Goal: Book appointment/travel/reservation

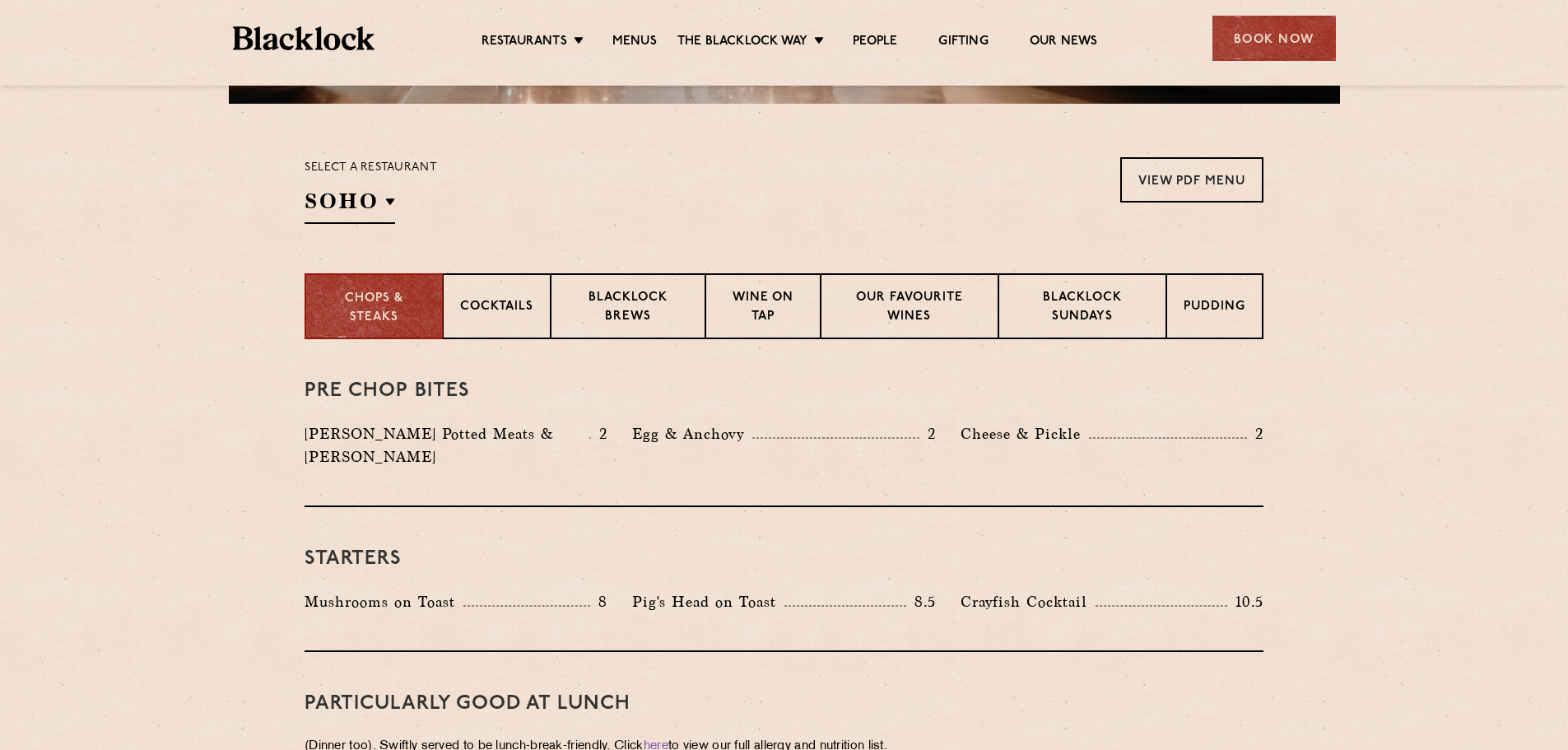
scroll to position [453, 0]
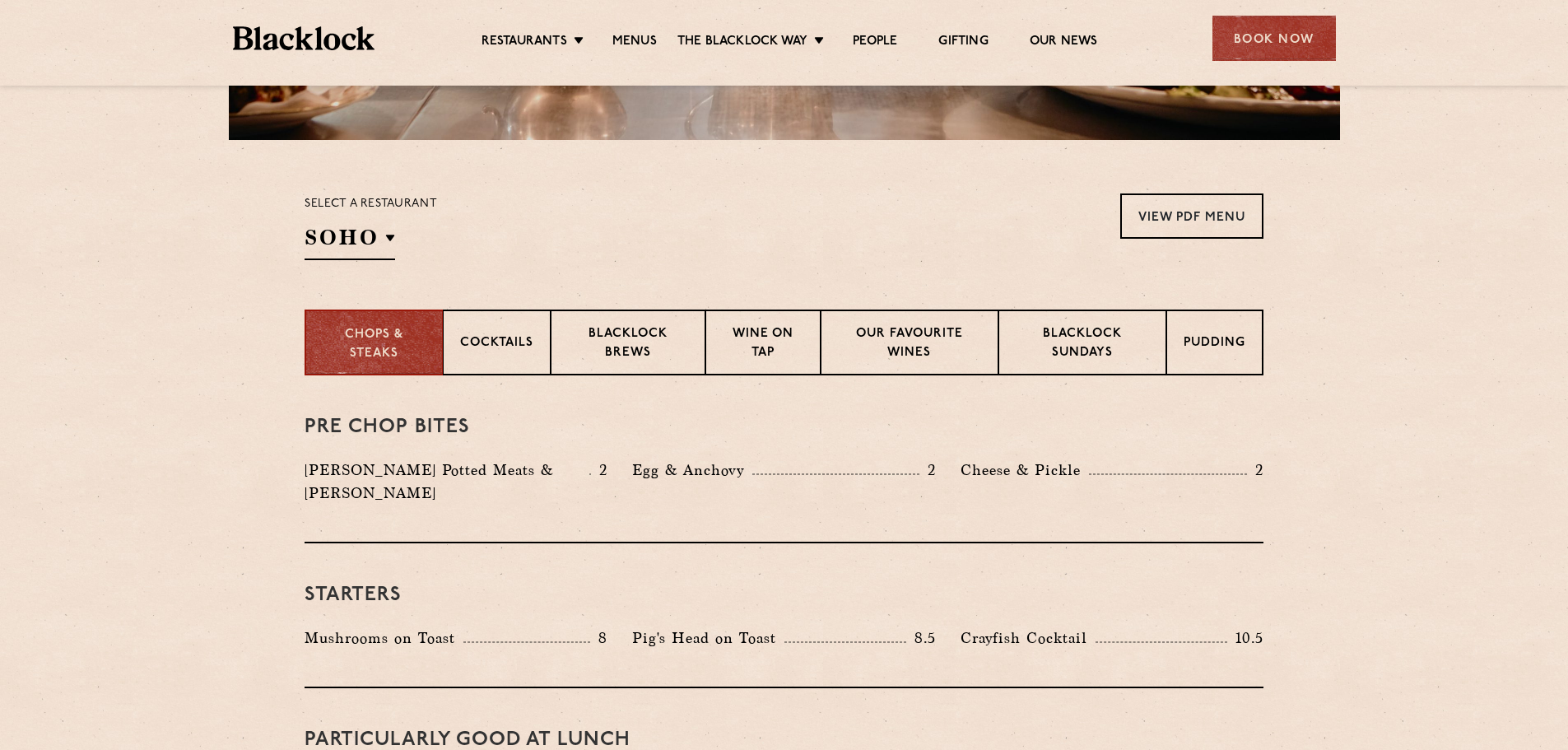
click at [355, 217] on div "Select a restaurant [GEOGRAPHIC_DATA] [GEOGRAPHIC_DATA] [GEOGRAPHIC_DATA] [GEOG…" at bounding box center [370, 226] width 132 height 67
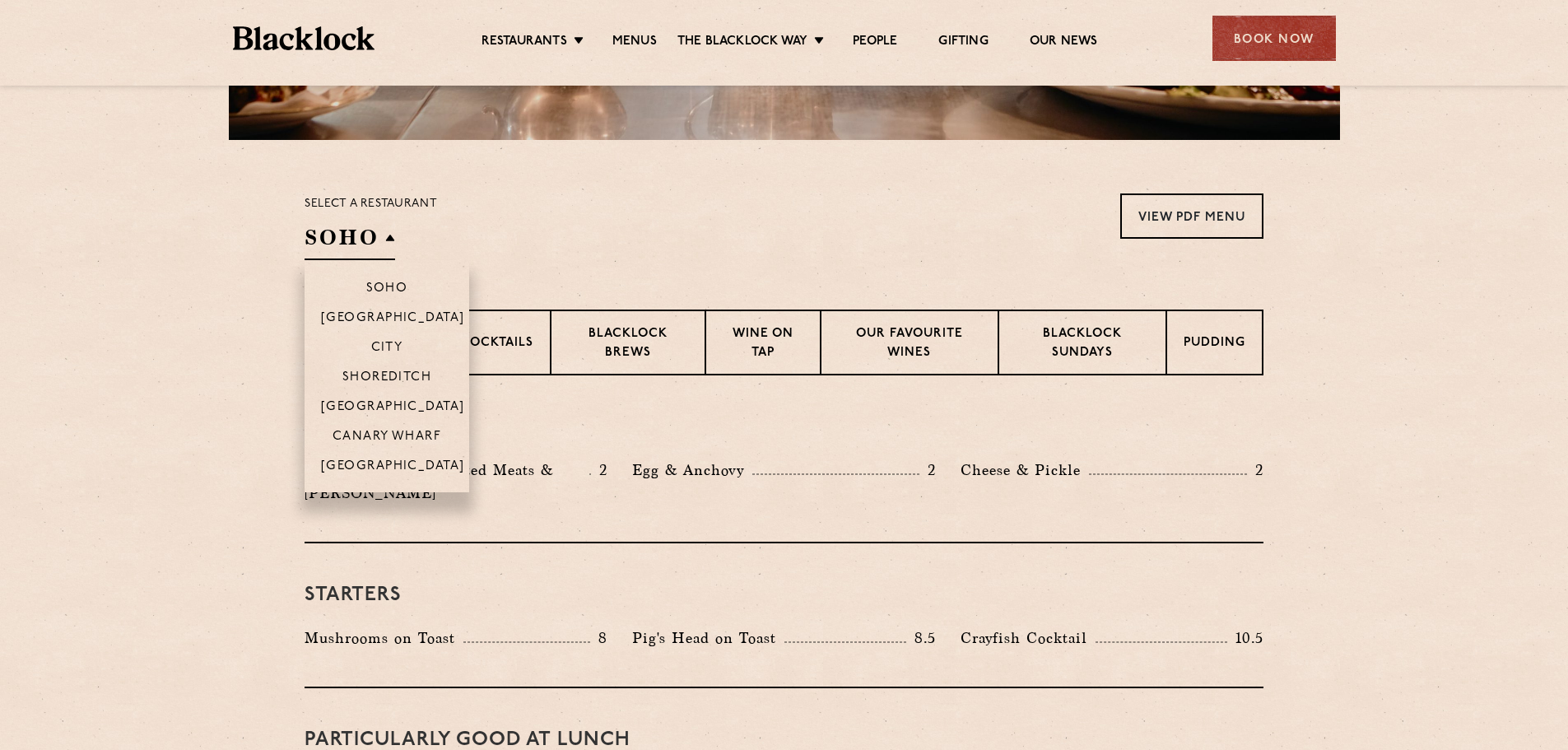
click at [394, 396] on li "[GEOGRAPHIC_DATA]" at bounding box center [387, 406] width 165 height 30
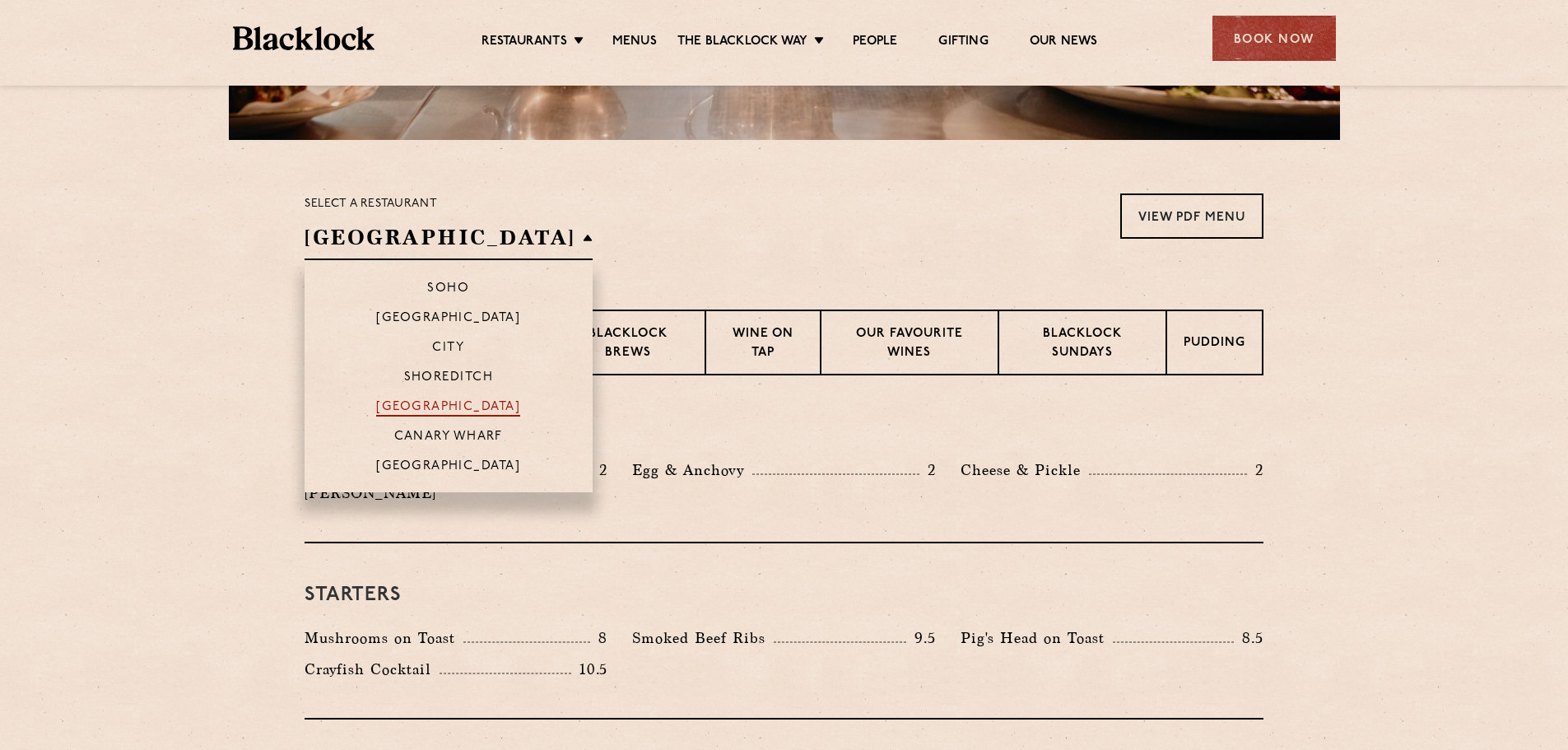
click at [404, 412] on p "[GEOGRAPHIC_DATA]" at bounding box center [448, 409] width 144 height 17
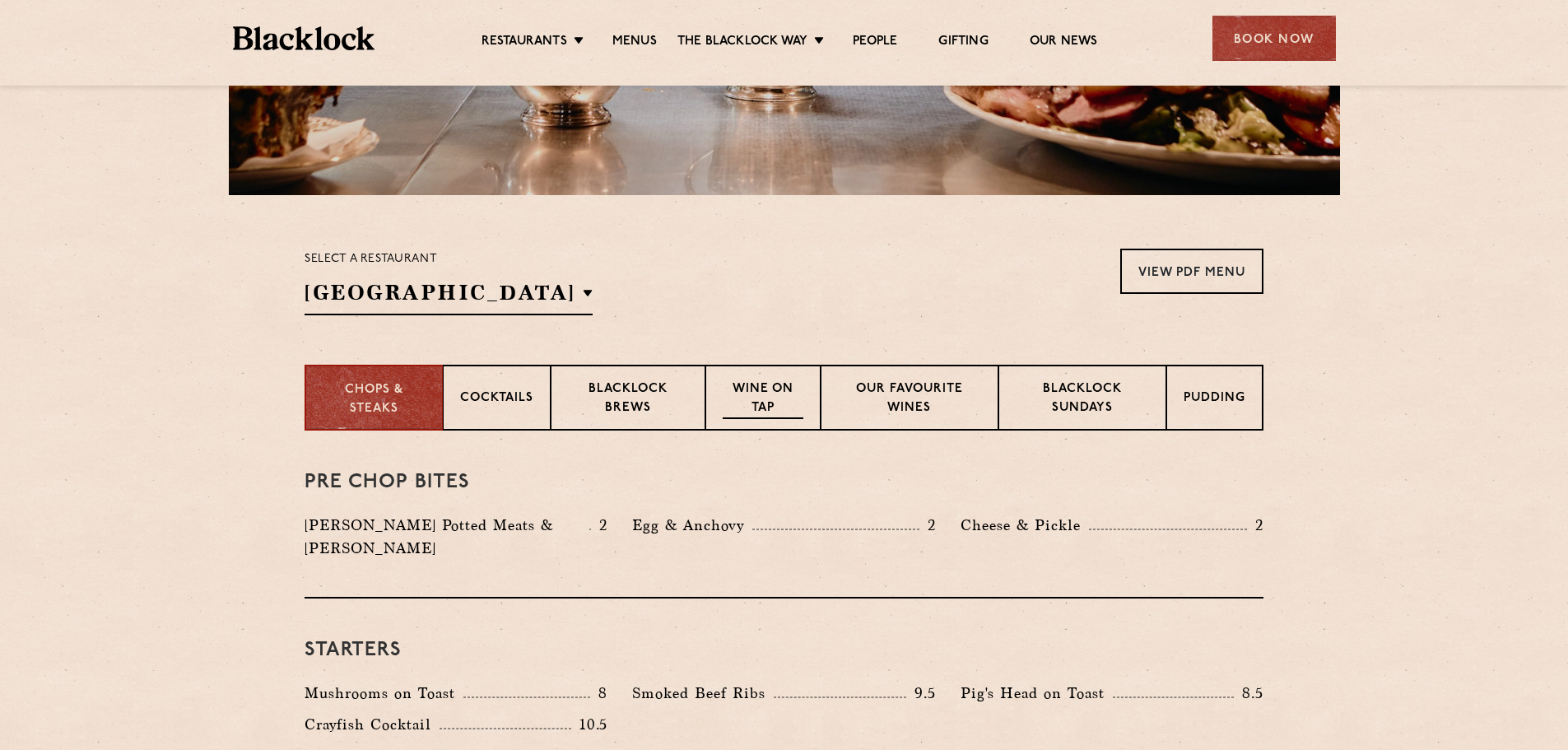
scroll to position [391, 0]
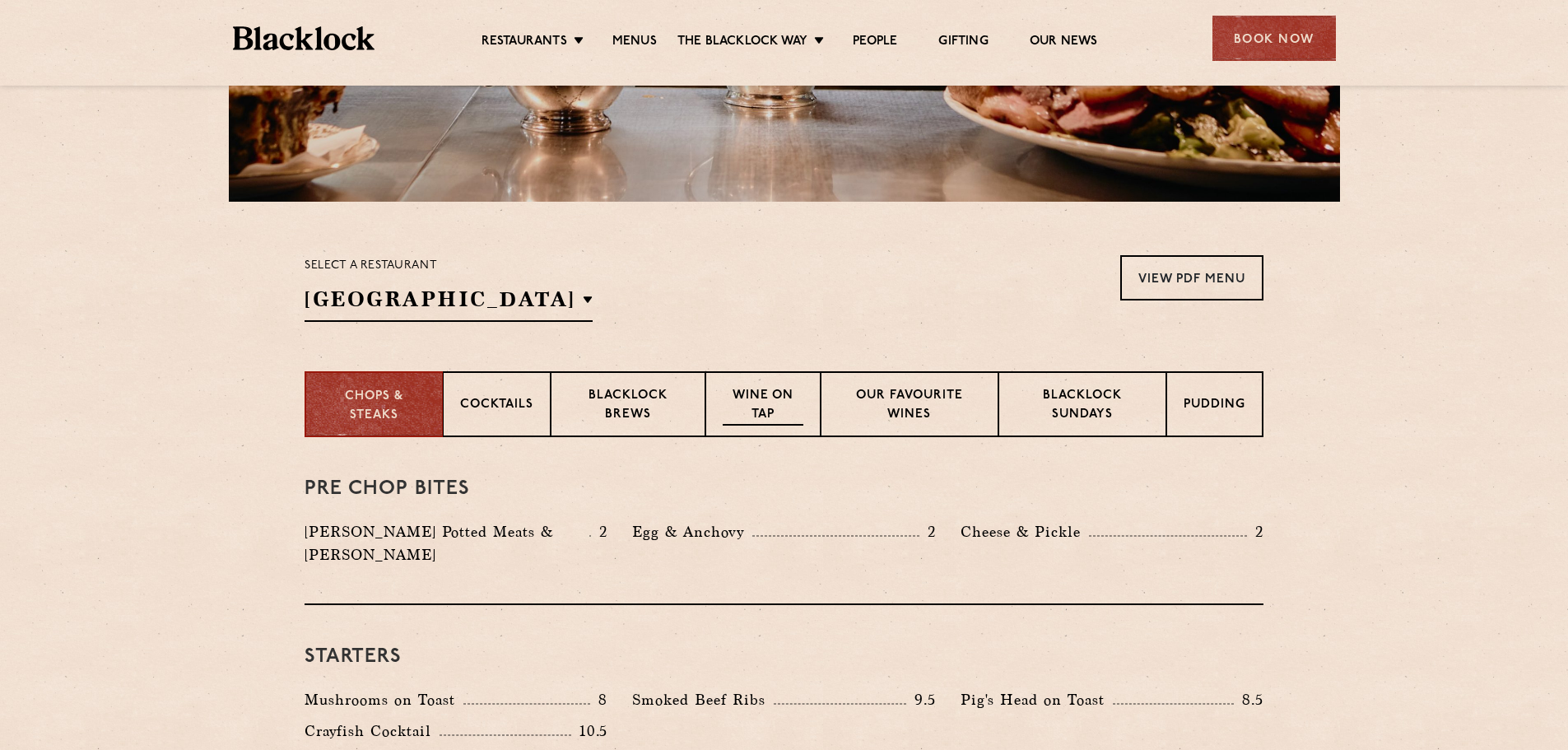
click at [773, 393] on p "Wine on Tap" at bounding box center [763, 406] width 81 height 38
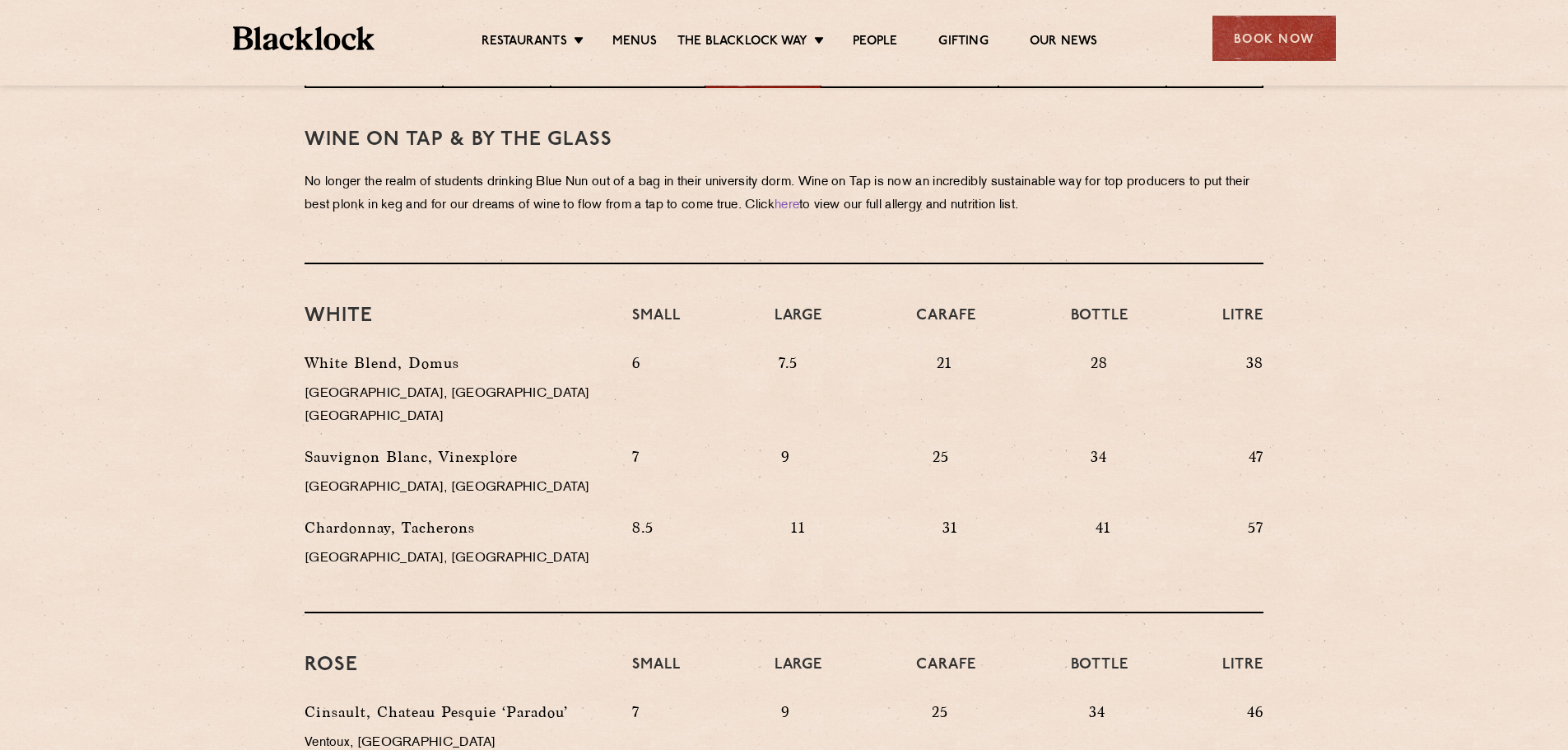
scroll to position [742, 0]
drag, startPoint x: 929, startPoint y: 352, endPoint x: 958, endPoint y: 368, distance: 33.1
click at [958, 368] on div "6 7.5 21 28 38" at bounding box center [948, 398] width 656 height 94
click at [999, 444] on div "7 9 25 34 47" at bounding box center [948, 480] width 656 height 71
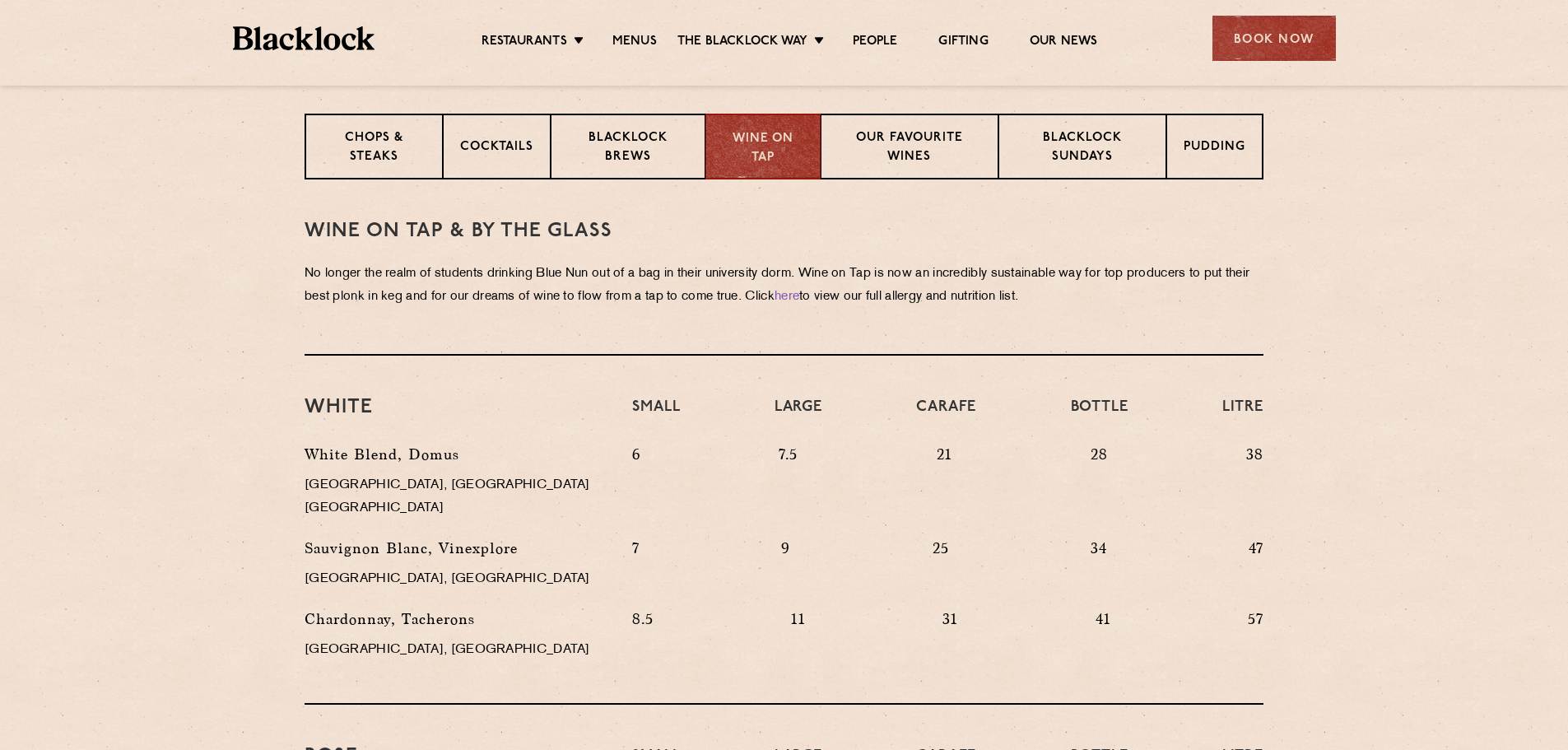
scroll to position [638, 0]
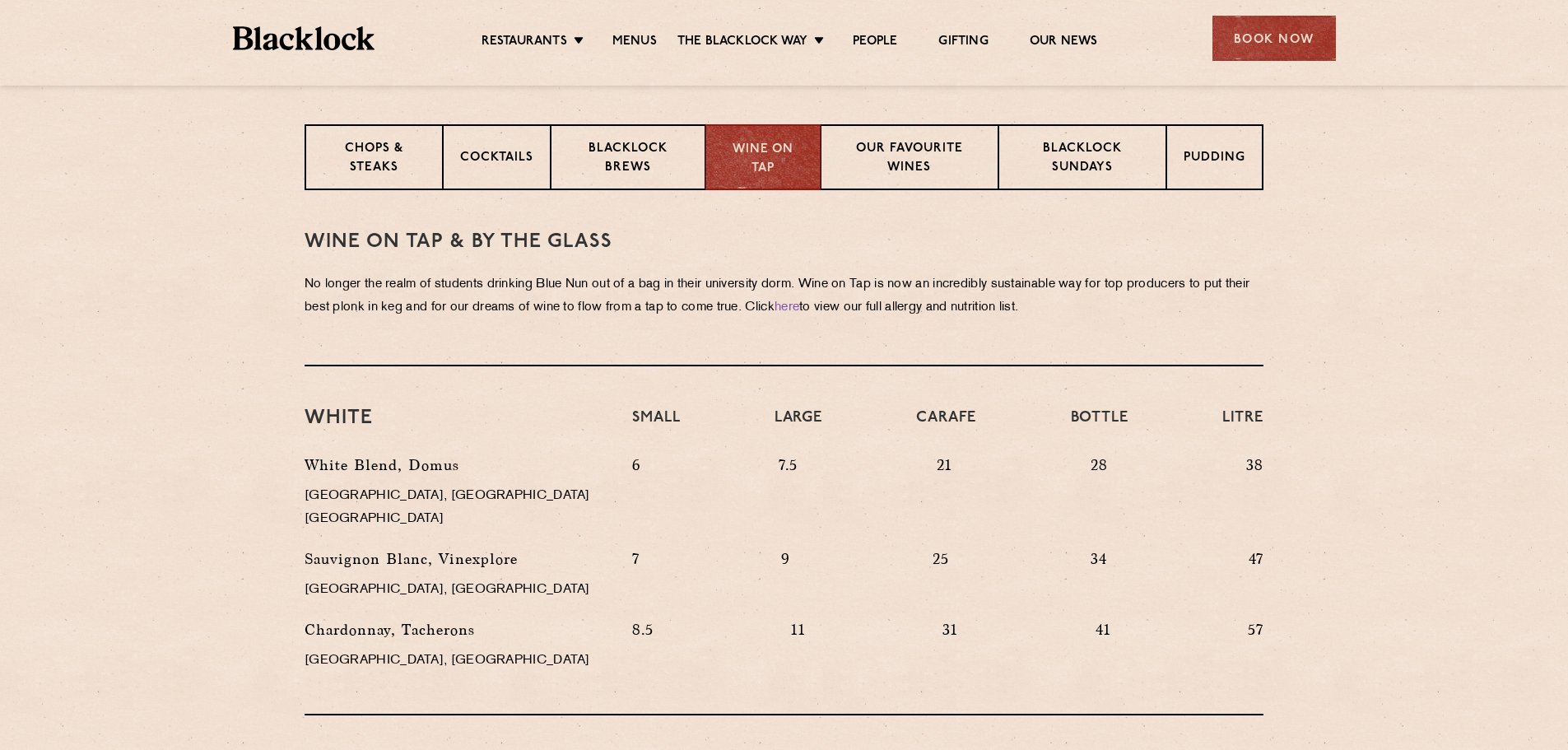
click at [1091, 462] on p "28" at bounding box center [1099, 496] width 17 height 85
click at [1092, 462] on p "28" at bounding box center [1099, 496] width 17 height 85
click at [358, 166] on p "Chops & Steaks" at bounding box center [373, 158] width 103 height 38
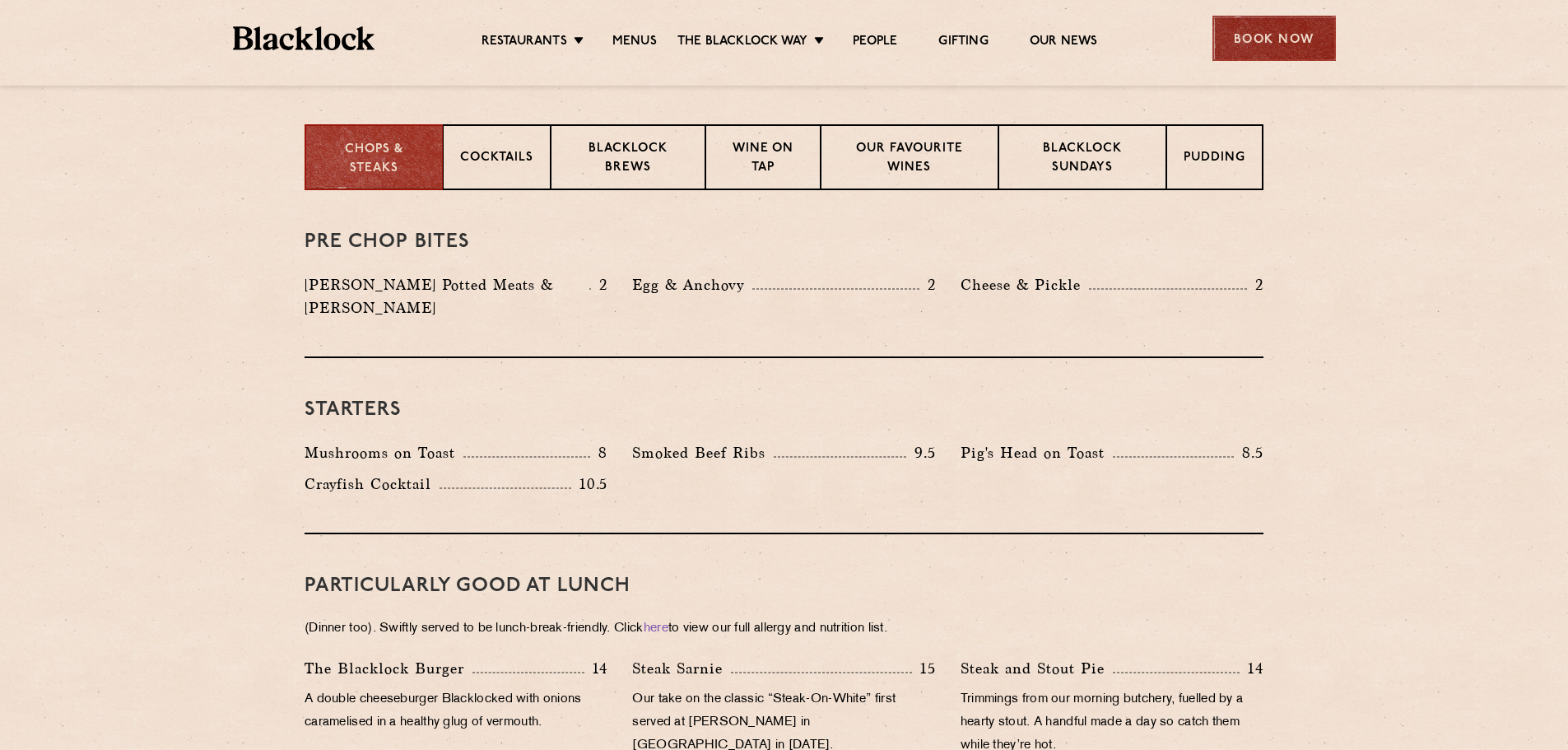
click at [1266, 31] on div "Book Now" at bounding box center [1275, 38] width 124 height 45
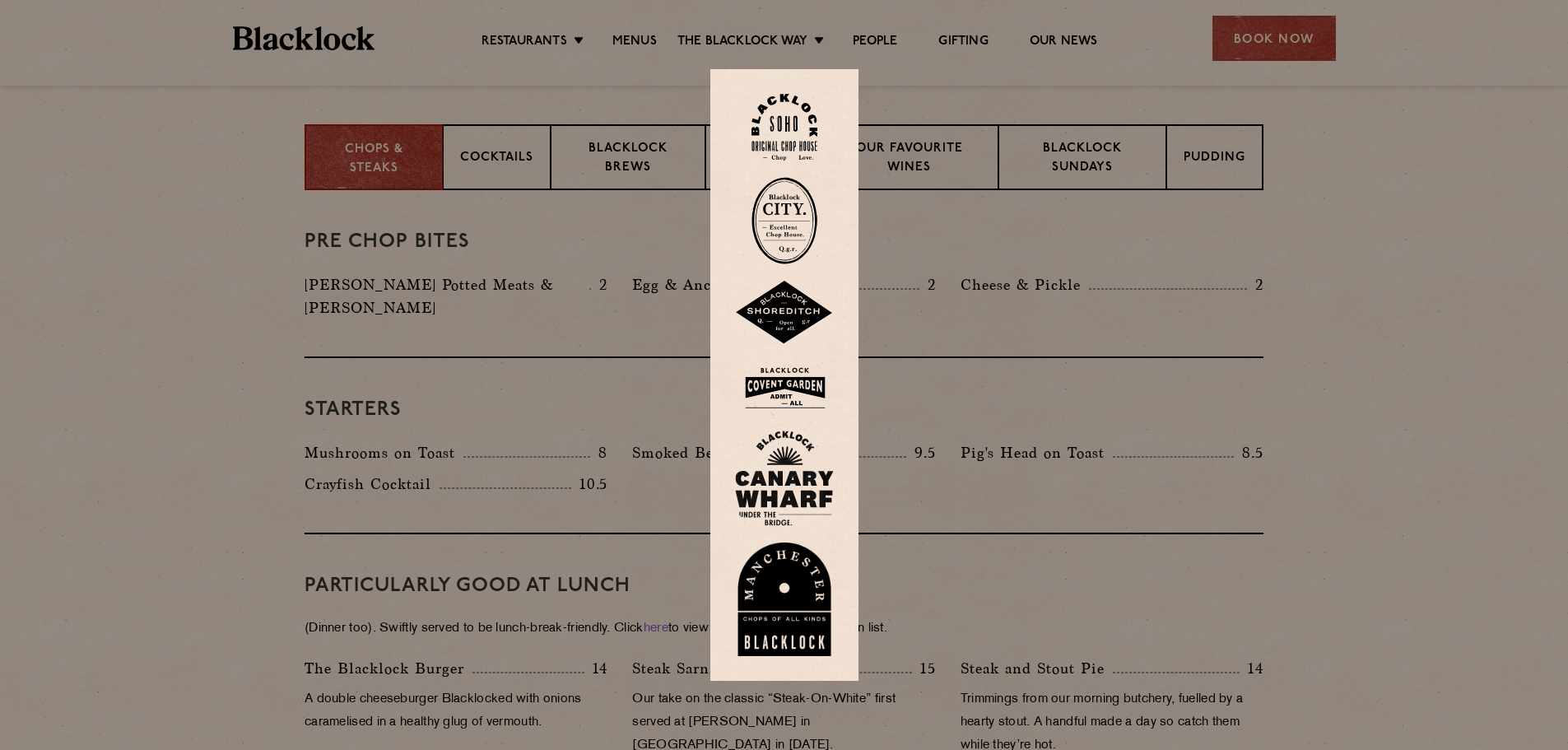
click at [791, 366] on img at bounding box center [784, 388] width 98 height 53
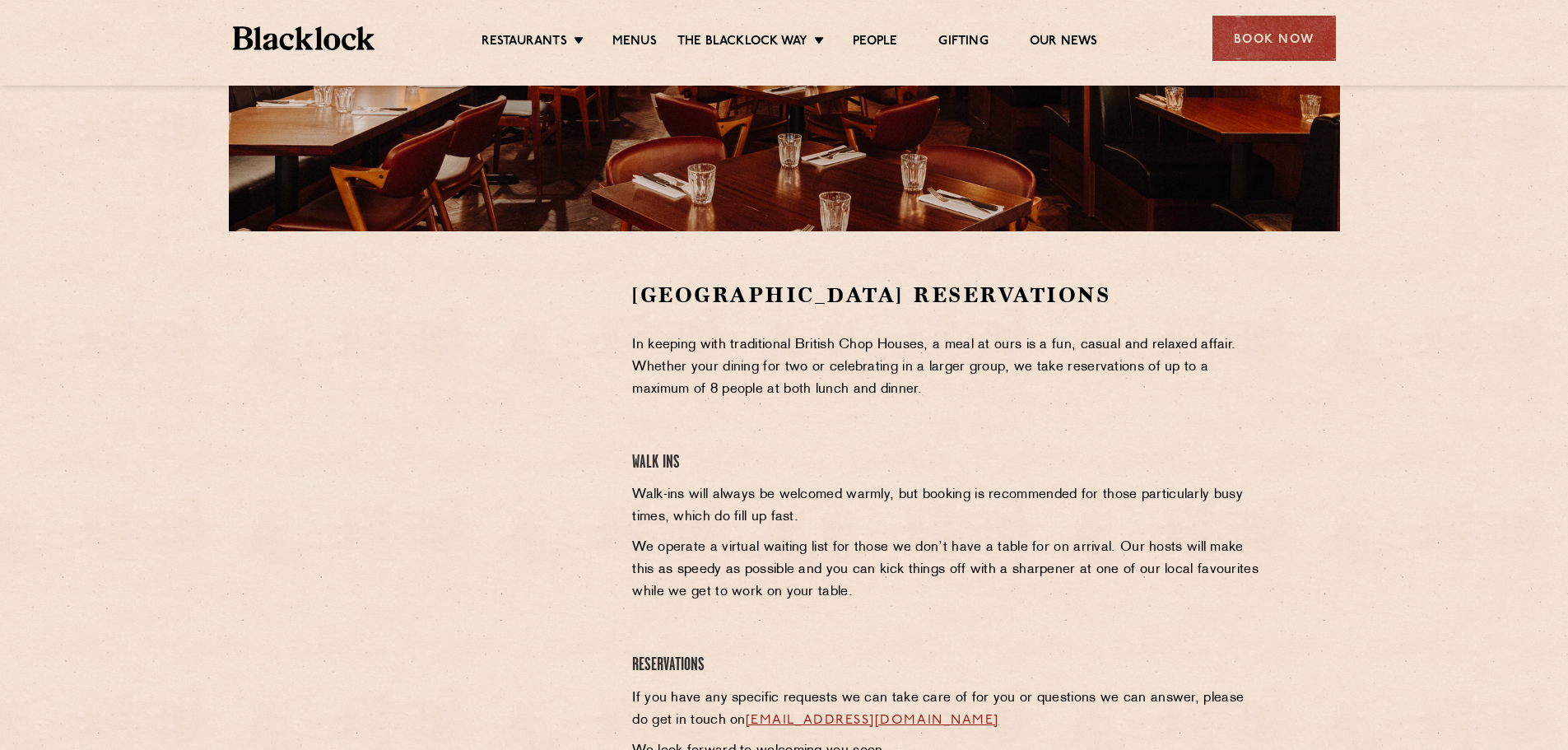
scroll to position [453, 0]
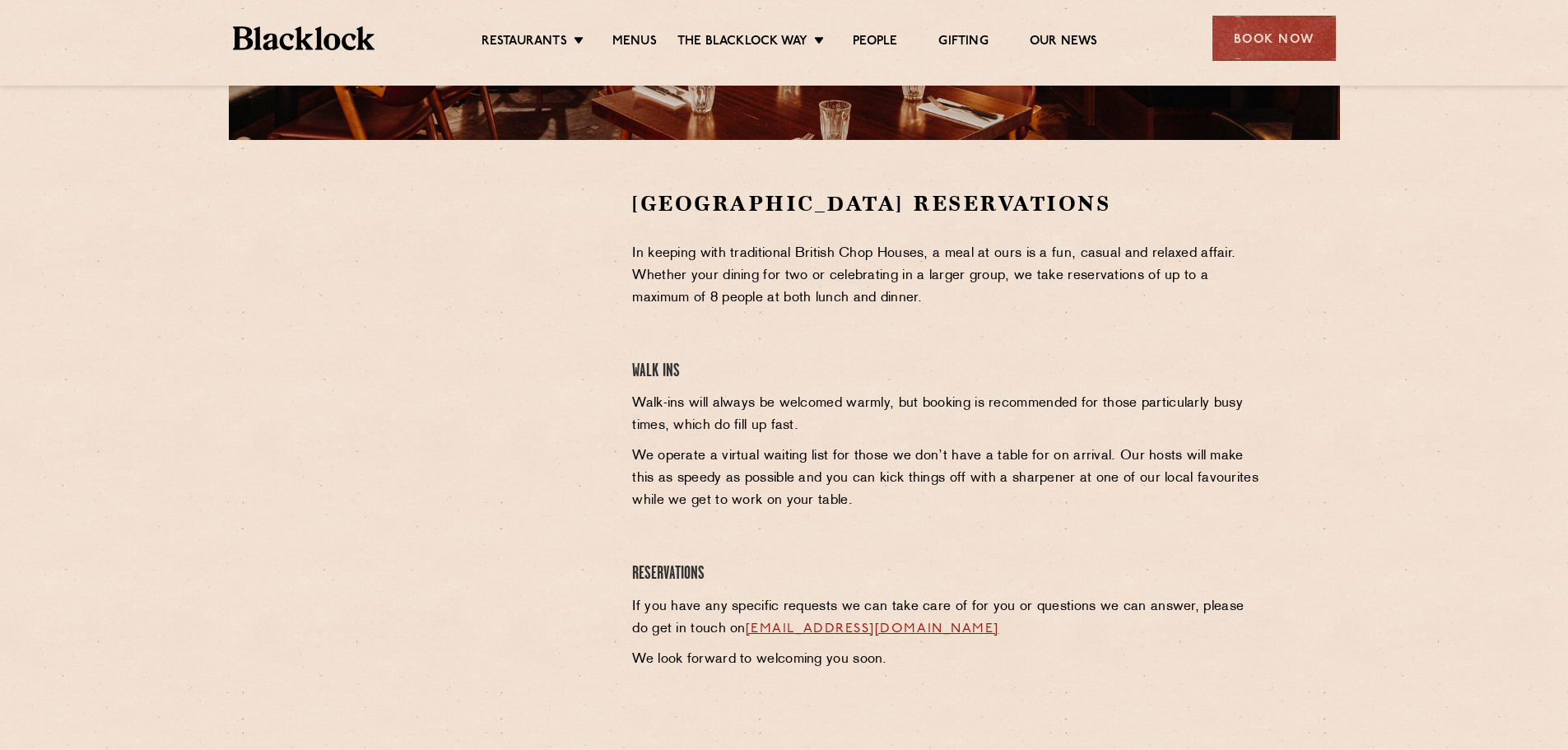
drag, startPoint x: 261, startPoint y: 700, endPoint x: 381, endPoint y: 577, distance: 171.8
click at [261, 700] on section "Covent Garden Reservations In keeping with traditional British Chop Houses, a m…" at bounding box center [784, 434] width 1568 height 589
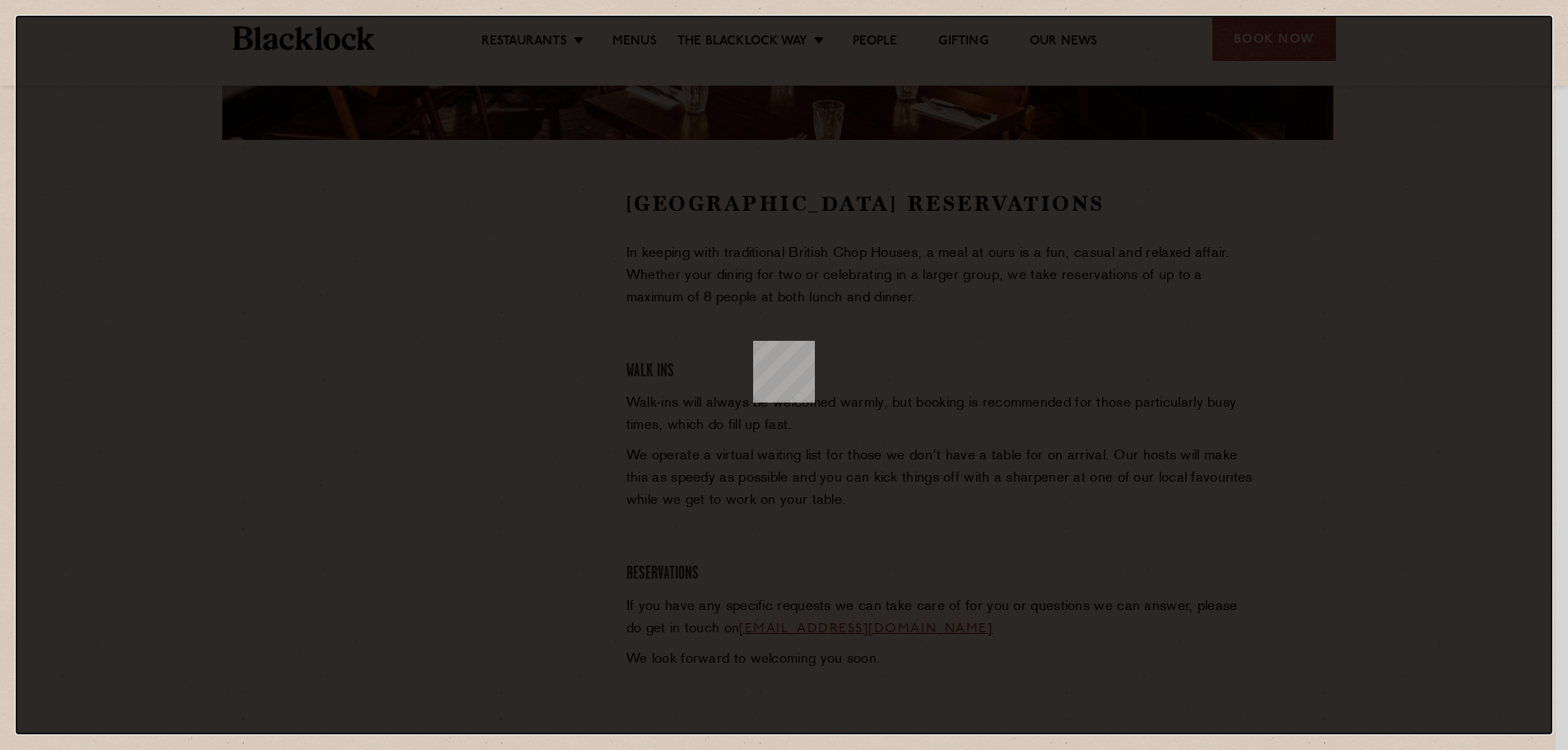
scroll to position [0, 0]
